Goal: Task Accomplishment & Management: Complete application form

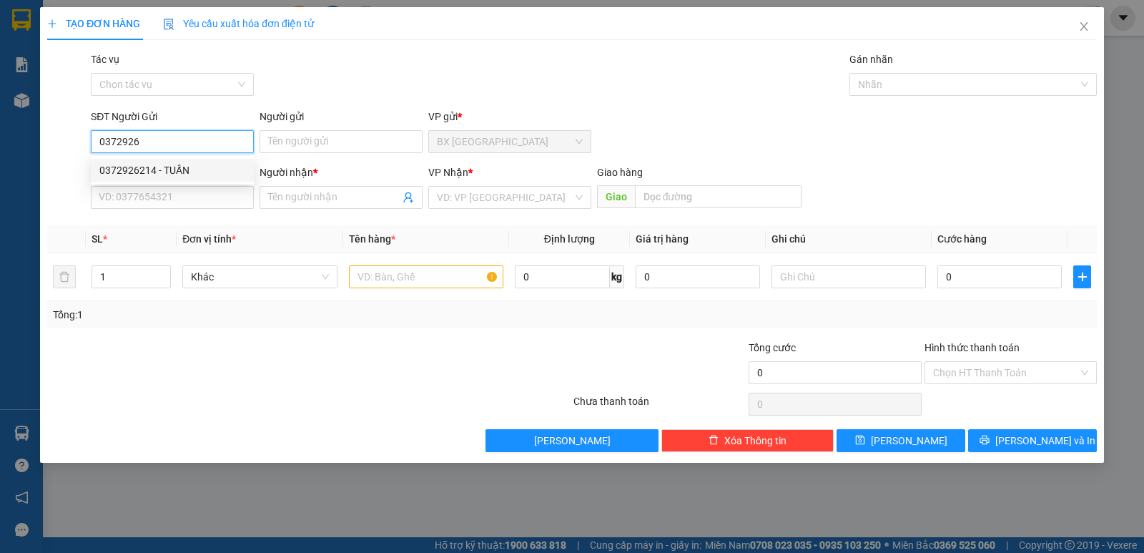
click at [178, 159] on div "0372926214 - TUẤN" at bounding box center [172, 170] width 163 height 23
type input "0372926214"
type input "TUẤN"
type input "0979352525"
type input "THANH"
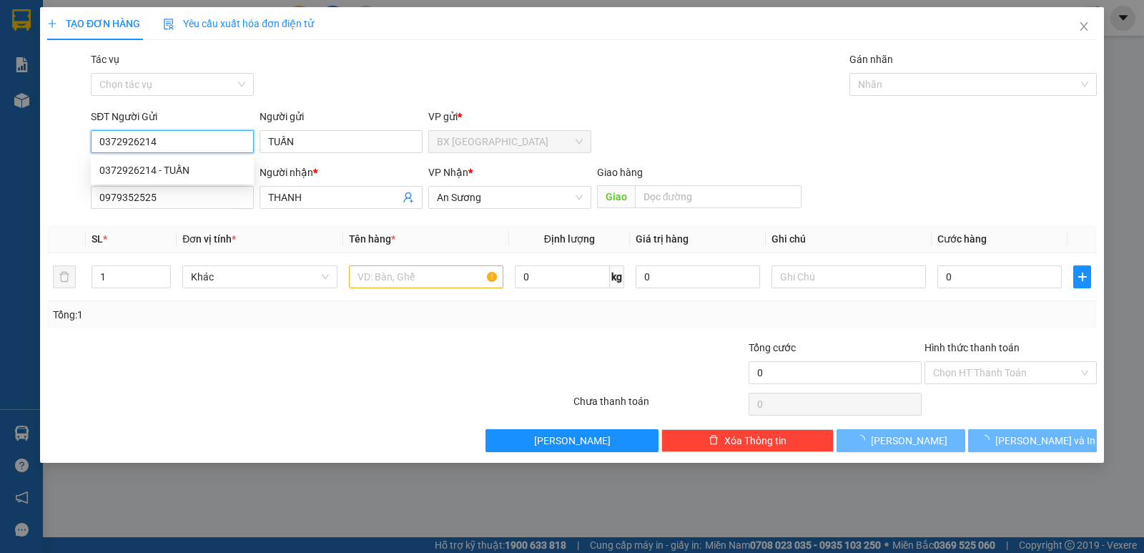
type input "30.000"
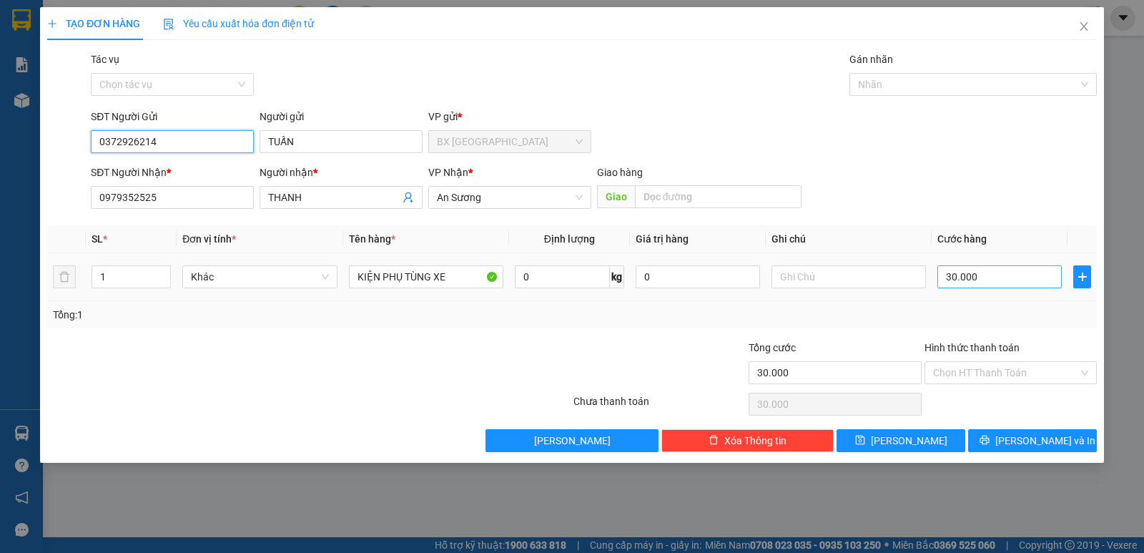
type input "0372926214"
click at [990, 272] on input "30.000" at bounding box center [999, 276] width 124 height 23
type input "7"
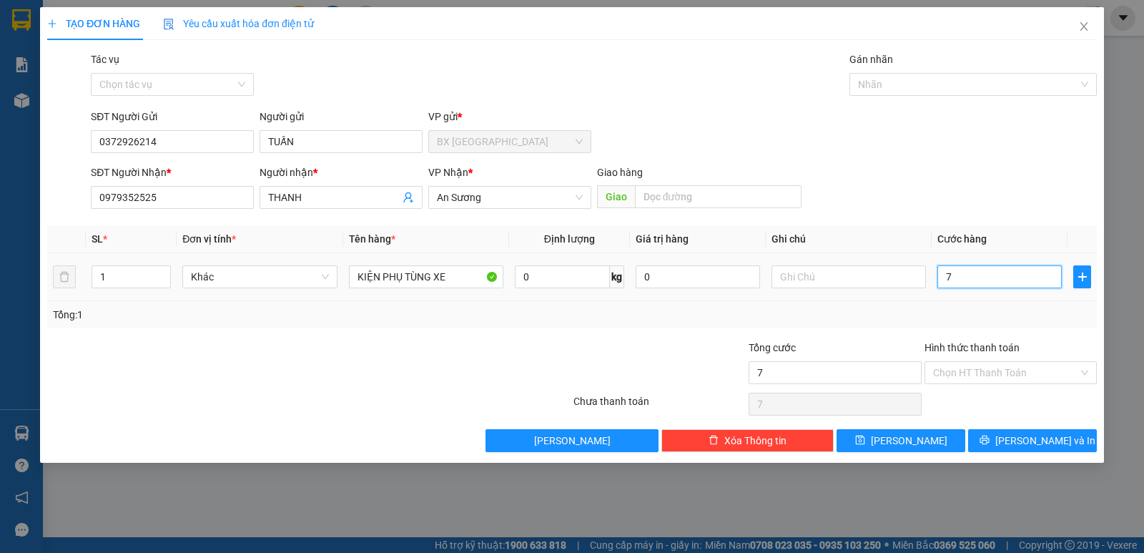
type input "70"
type input "70.000"
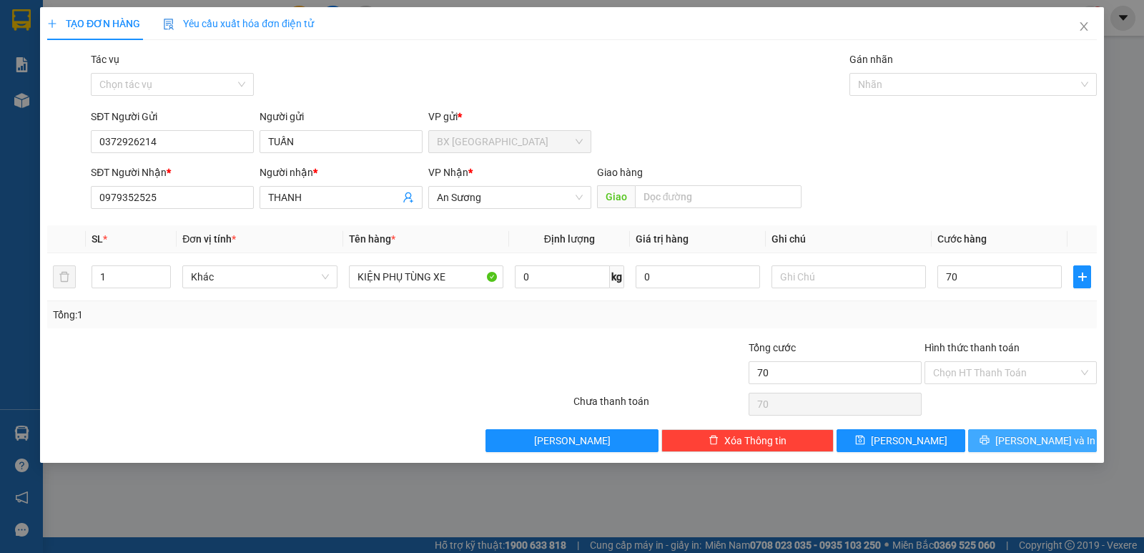
type input "70.000"
click at [1028, 444] on span "[PERSON_NAME] và In" at bounding box center [1045, 441] width 100 height 16
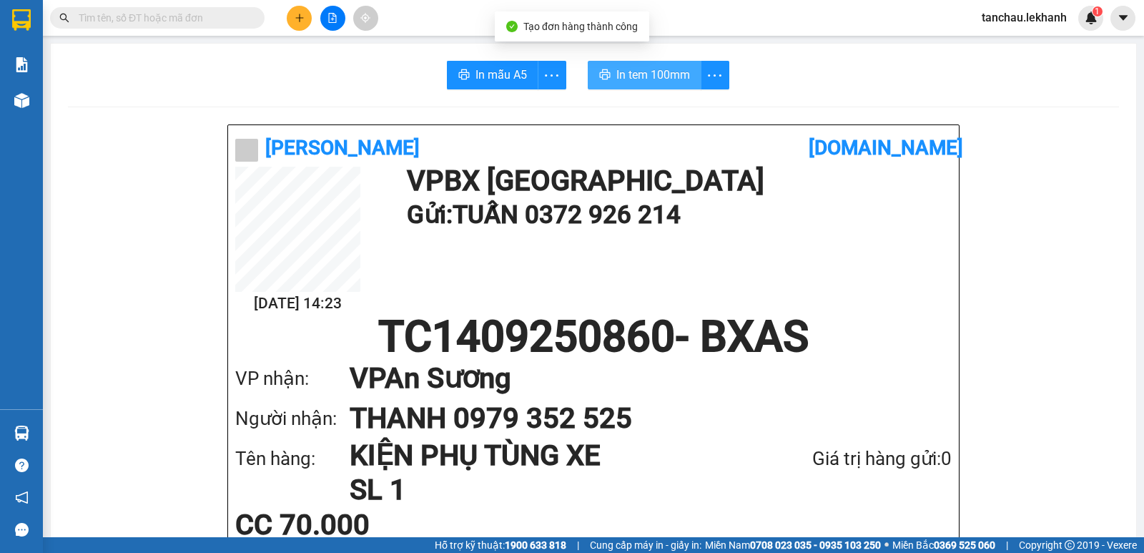
click at [601, 66] on button "In tem 100mm" at bounding box center [645, 75] width 114 height 29
